Goal: Transaction & Acquisition: Subscribe to service/newsletter

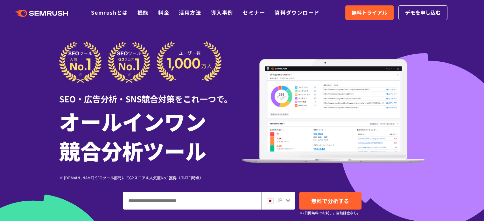
click at [353, 9] on span "無料トライアル" at bounding box center [370, 13] width 36 height 8
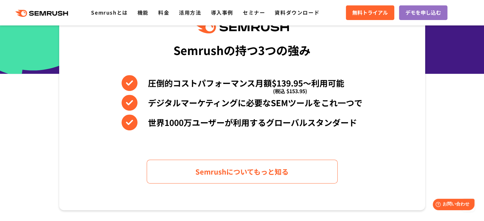
scroll to position [286, 0]
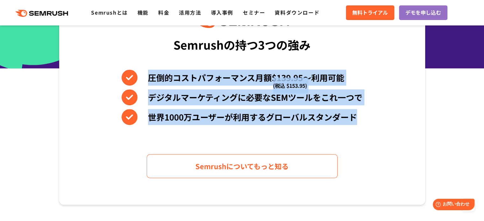
drag, startPoint x: 148, startPoint y: 82, endPoint x: 365, endPoint y: 117, distance: 219.9
click at [365, 117] on div "Semrushの持つ3つの強み 圧倒的コストパフォーマンス月額$139.95〜利用可能 (税込 $153.95) デジタルマーケティングに必要なSEMツールを…" at bounding box center [242, 97] width 366 height 216
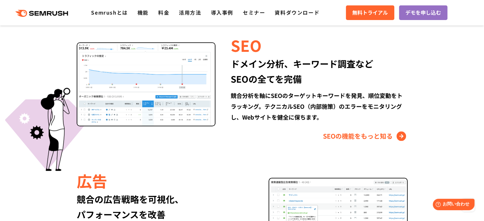
scroll to position [605, 0]
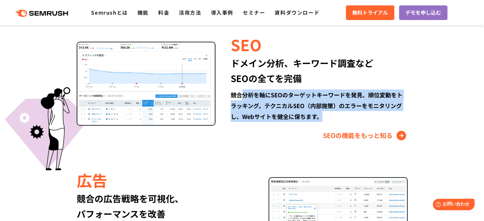
drag, startPoint x: 241, startPoint y: 94, endPoint x: 322, endPoint y: 117, distance: 84.7
click at [322, 117] on div "競合分析を軸にSEOのターゲットキーワードを発見、順位変動をトラッキング。テクニカルSEO（内部施策）のエラーをモニタリングし、Webサイトを健全に保ちます。" at bounding box center [319, 105] width 177 height 32
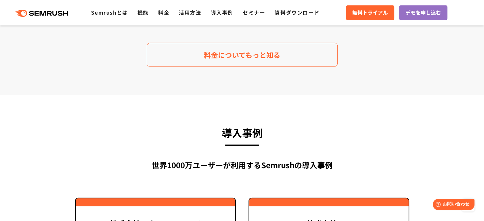
scroll to position [1432, 0]
